Goal: Find specific page/section

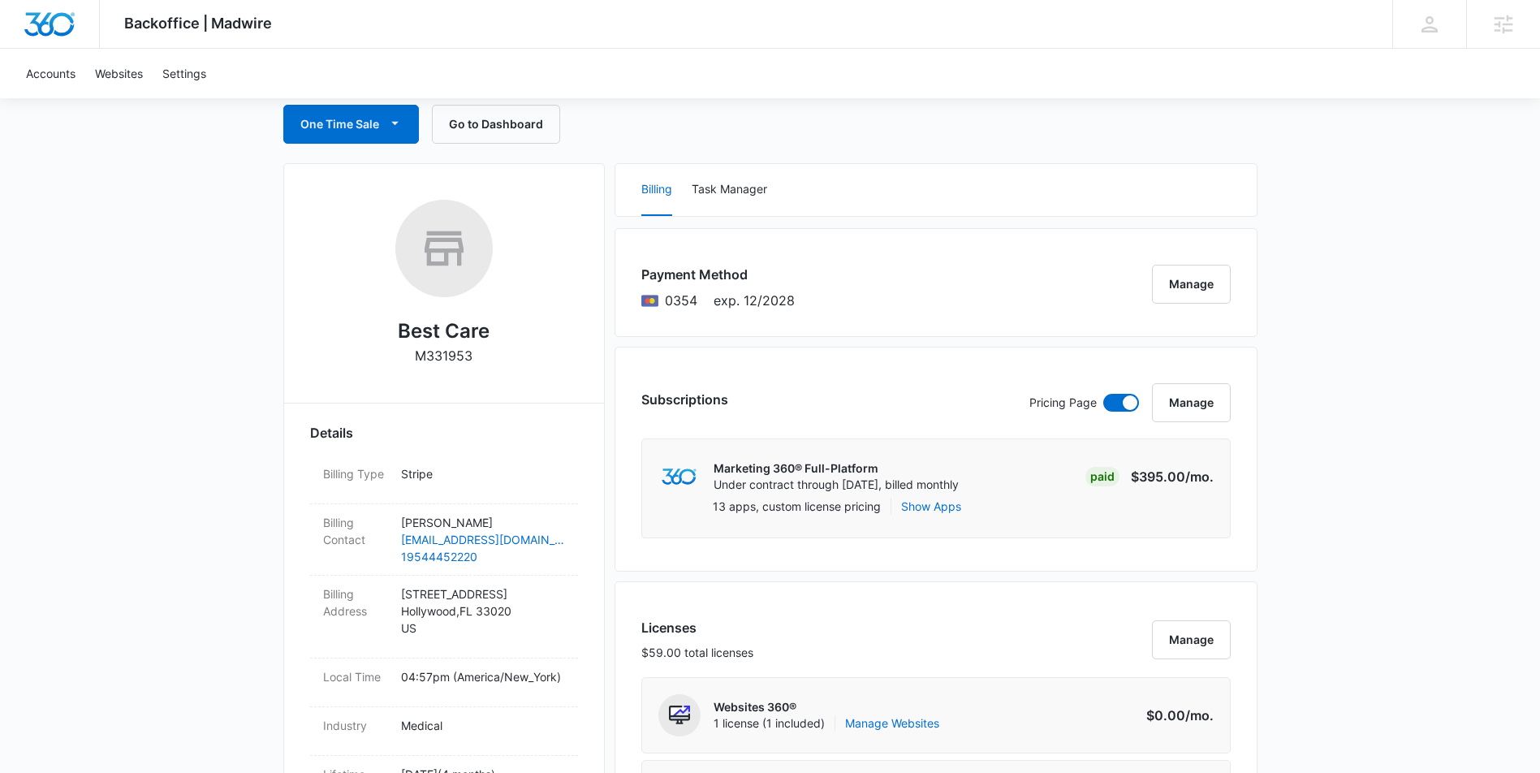
scroll to position [315, 0]
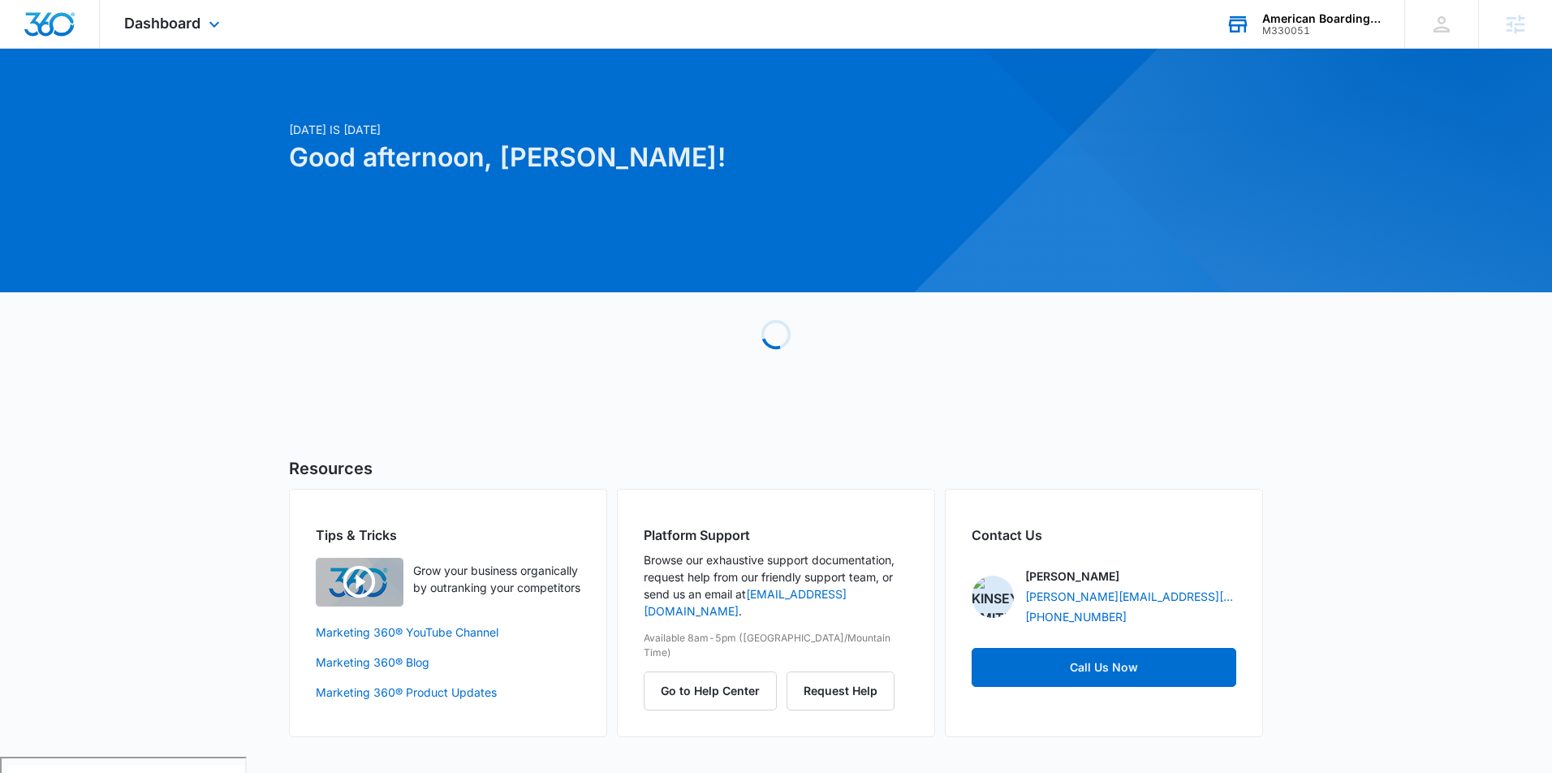
click at [1265, 26] on div "M330051" at bounding box center [1322, 30] width 119 height 11
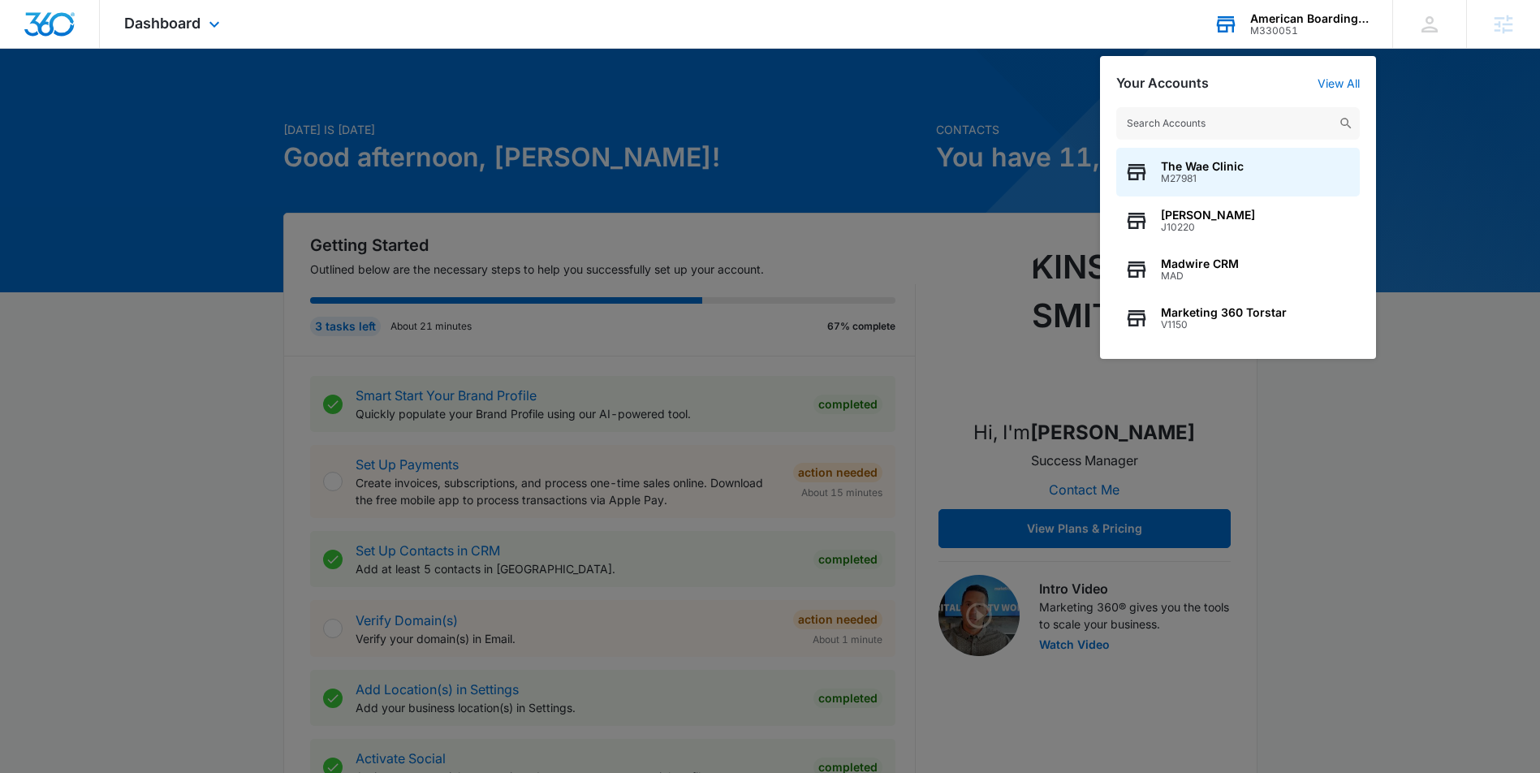
click at [1166, 130] on input "text" at bounding box center [1238, 123] width 244 height 32
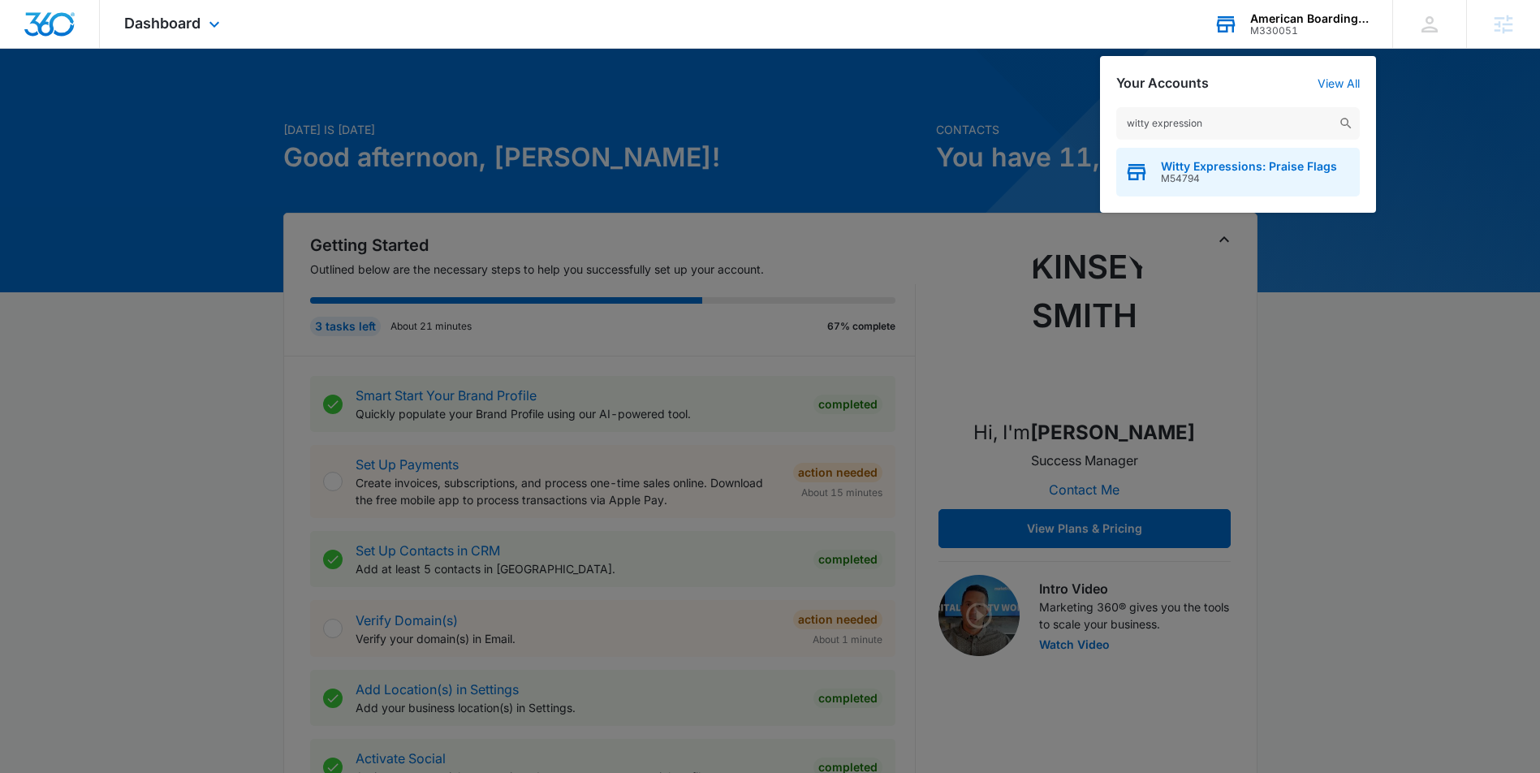
type input "witty expression"
click at [1265, 174] on span "M54794" at bounding box center [1249, 178] width 176 height 11
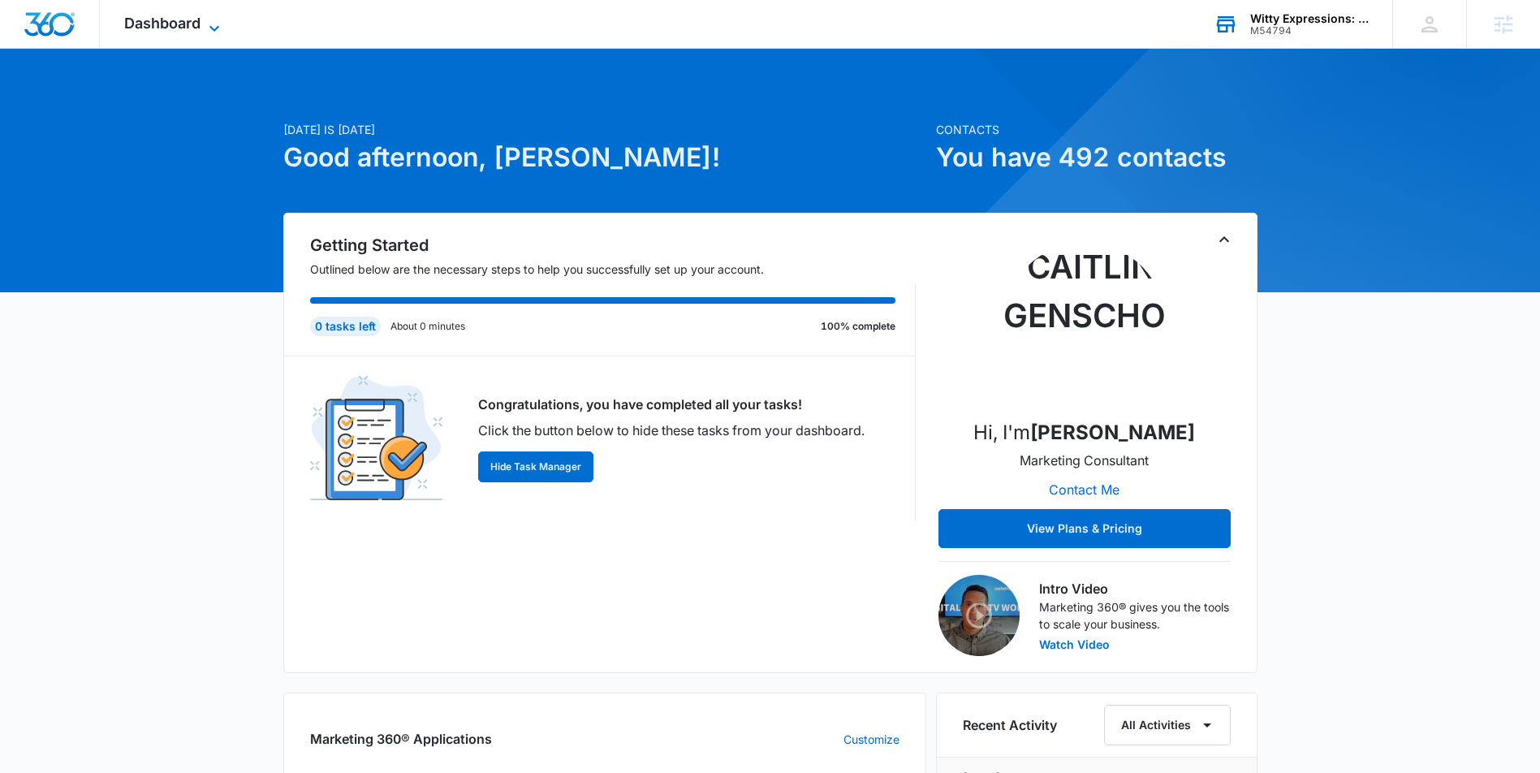
click at [192, 27] on span "Dashboard" at bounding box center [162, 23] width 76 height 17
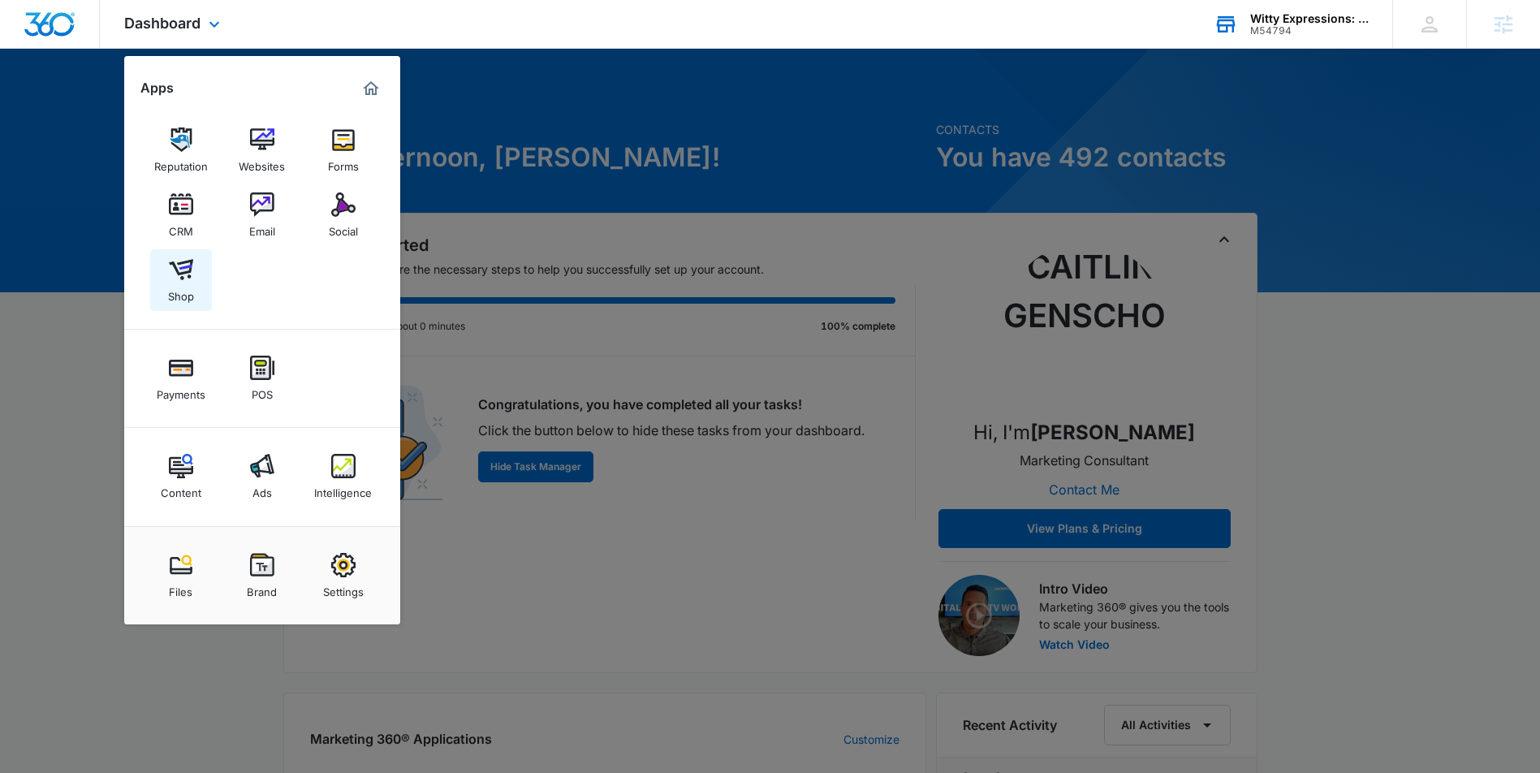
click at [177, 267] on img at bounding box center [181, 269] width 24 height 24
